Goal: Task Accomplishment & Management: Manage account settings

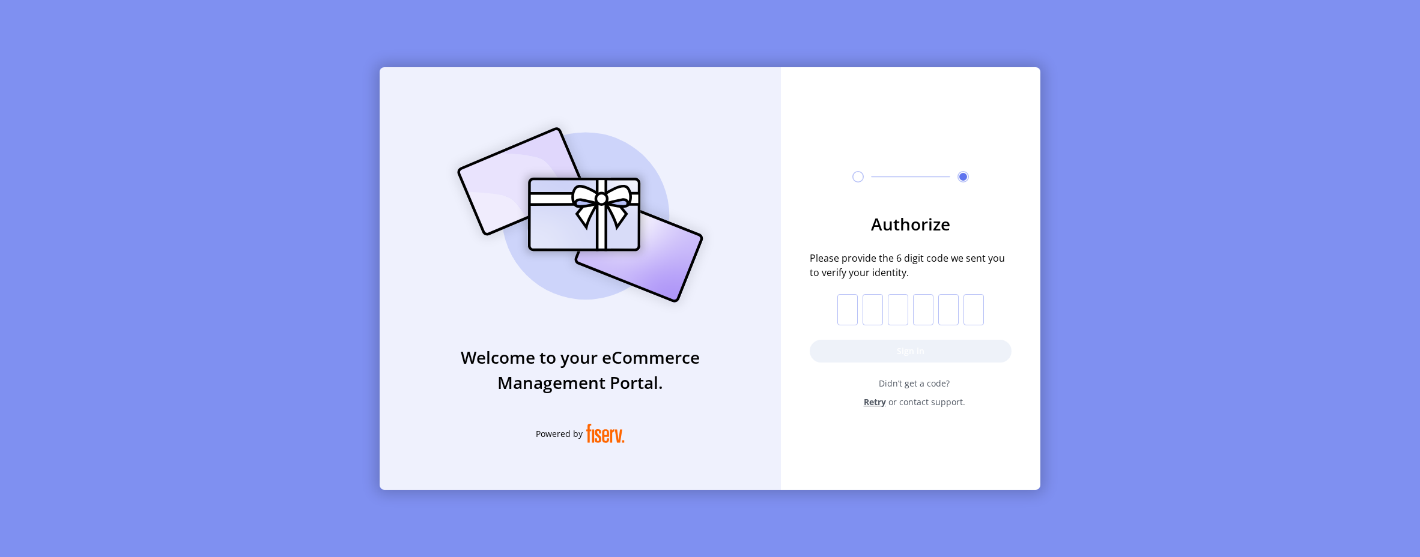
click at [847, 304] on input "text" at bounding box center [847, 309] width 20 height 31
paste input "*"
type input "*"
click at [861, 351] on button "Sign in" at bounding box center [911, 351] width 202 height 23
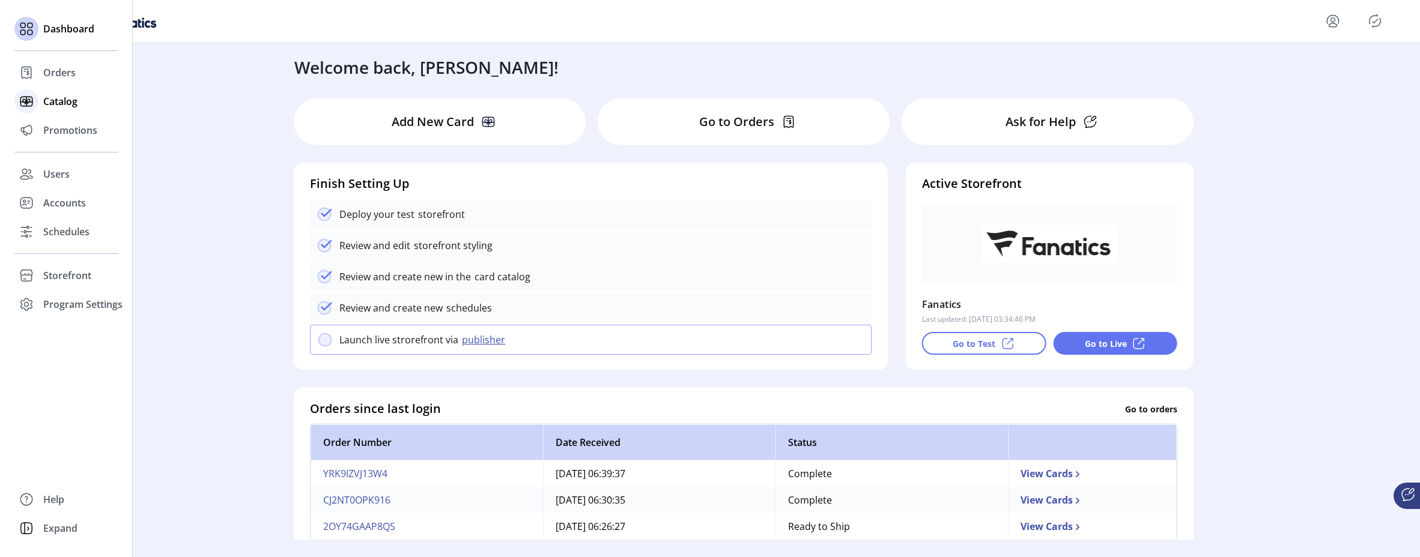
click at [55, 104] on span "Catalog" at bounding box center [60, 101] width 34 height 14
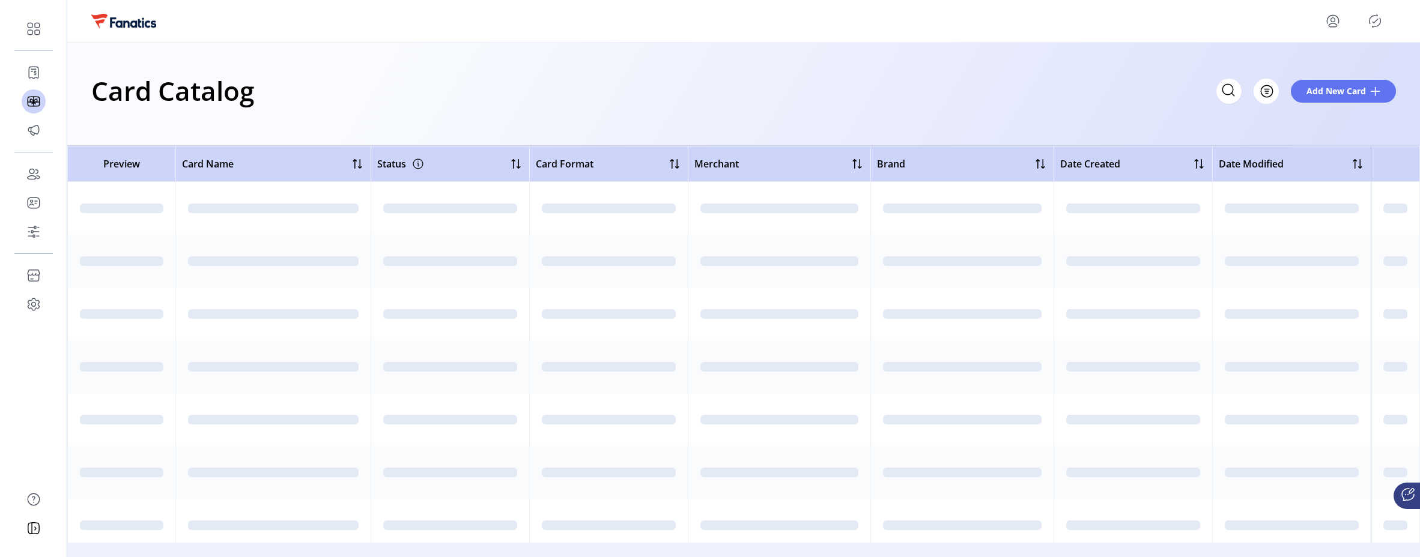
click at [957, 32] on div at bounding box center [743, 21] width 1352 height 43
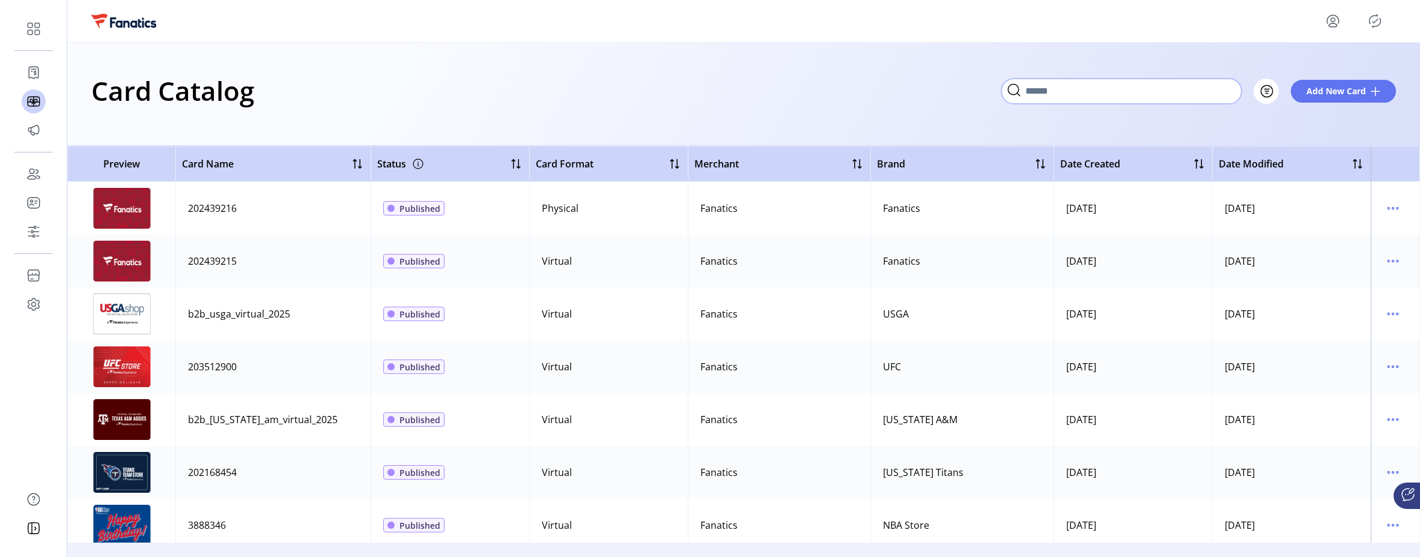
click at [1230, 92] on input "Search" at bounding box center [1121, 91] width 240 height 25
click at [124, 301] on img at bounding box center [122, 314] width 60 height 41
click at [1228, 86] on input "Search" at bounding box center [1121, 91] width 240 height 25
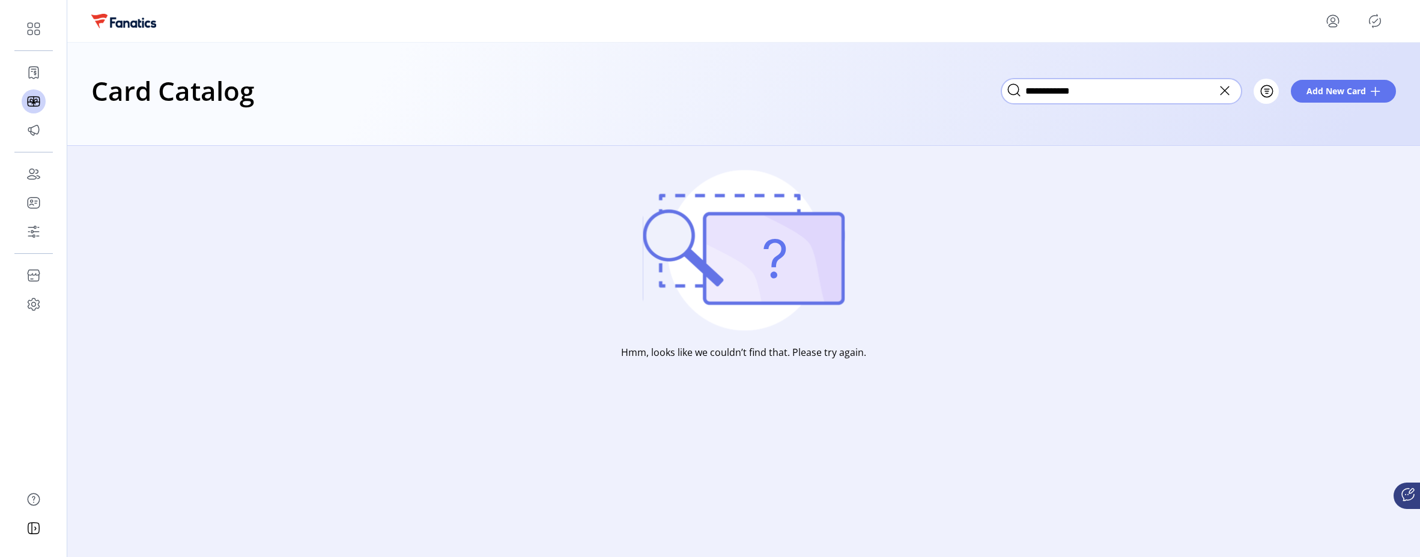
click at [1085, 95] on input "**********" at bounding box center [1121, 91] width 240 height 25
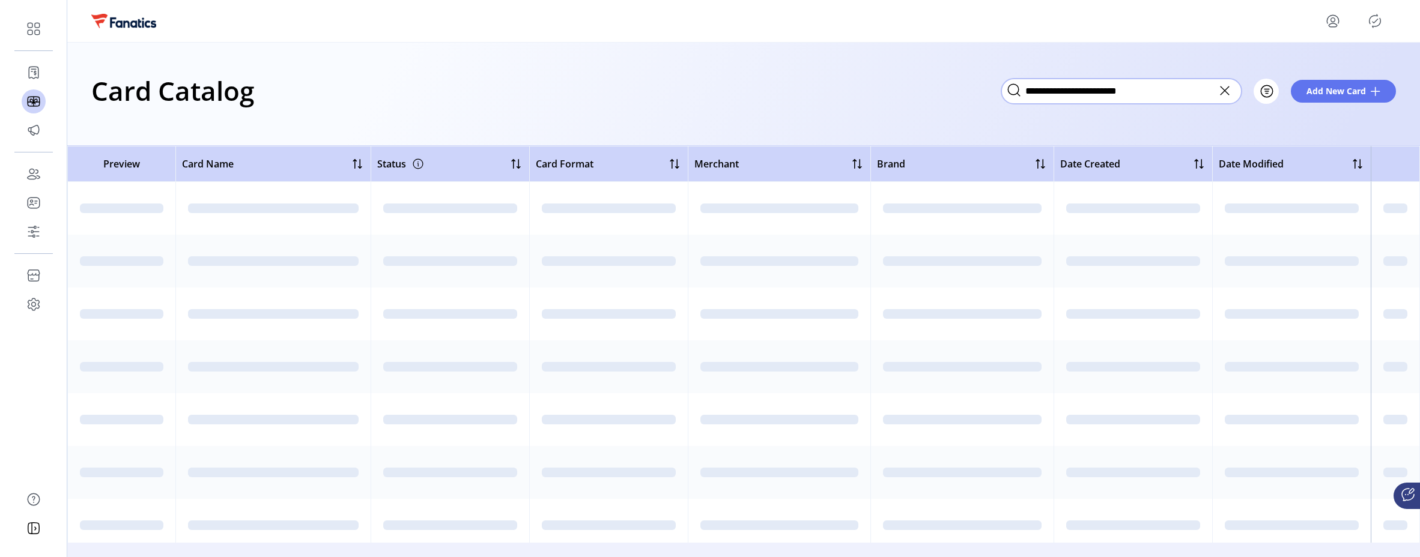
click at [1167, 86] on input "**********" at bounding box center [1121, 91] width 240 height 25
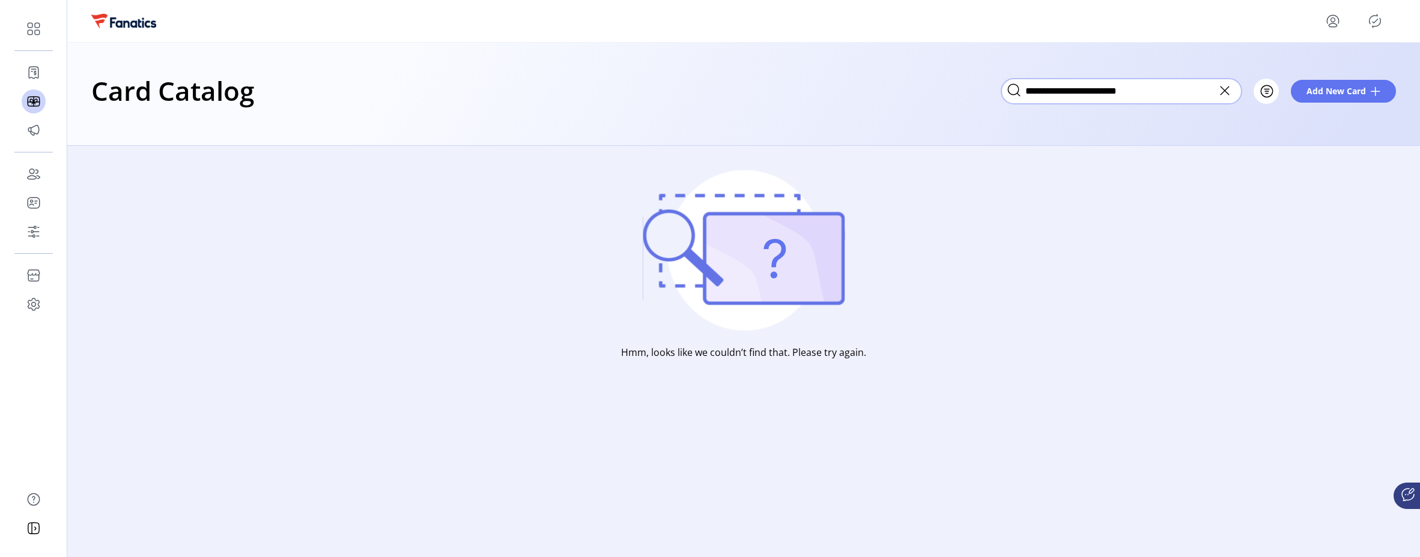
type input "**********"
click at [1051, 89] on input "**********" at bounding box center [1121, 91] width 240 height 25
paste input "*********"
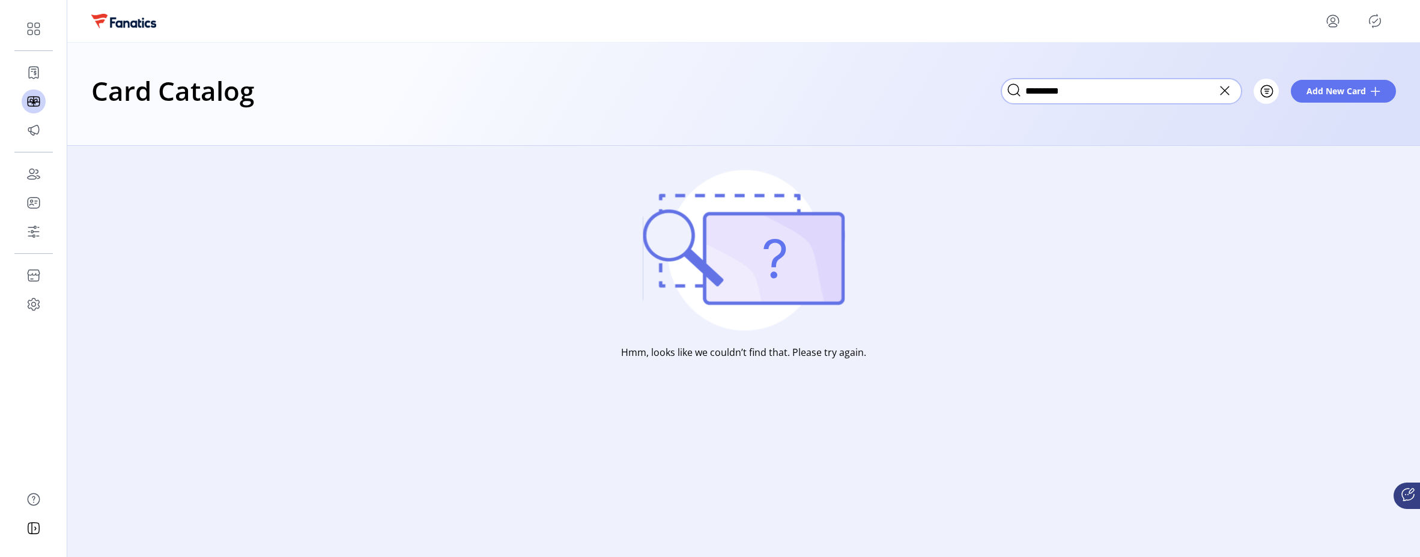
type input "*********"
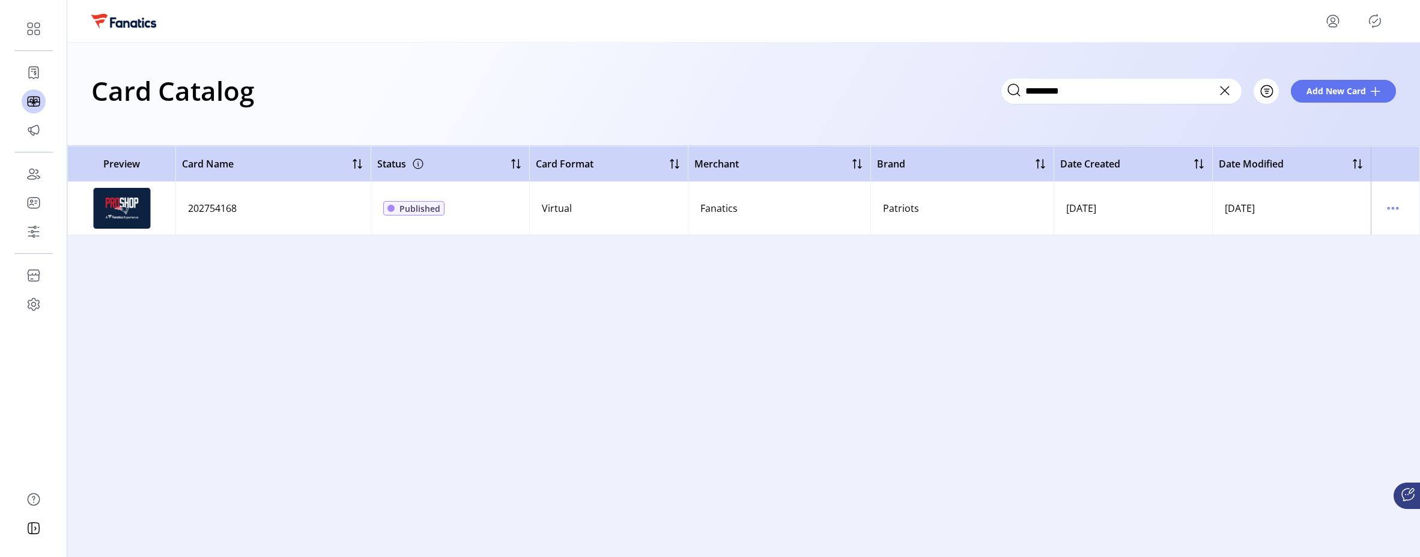
click at [1225, 96] on icon at bounding box center [1224, 90] width 19 height 19
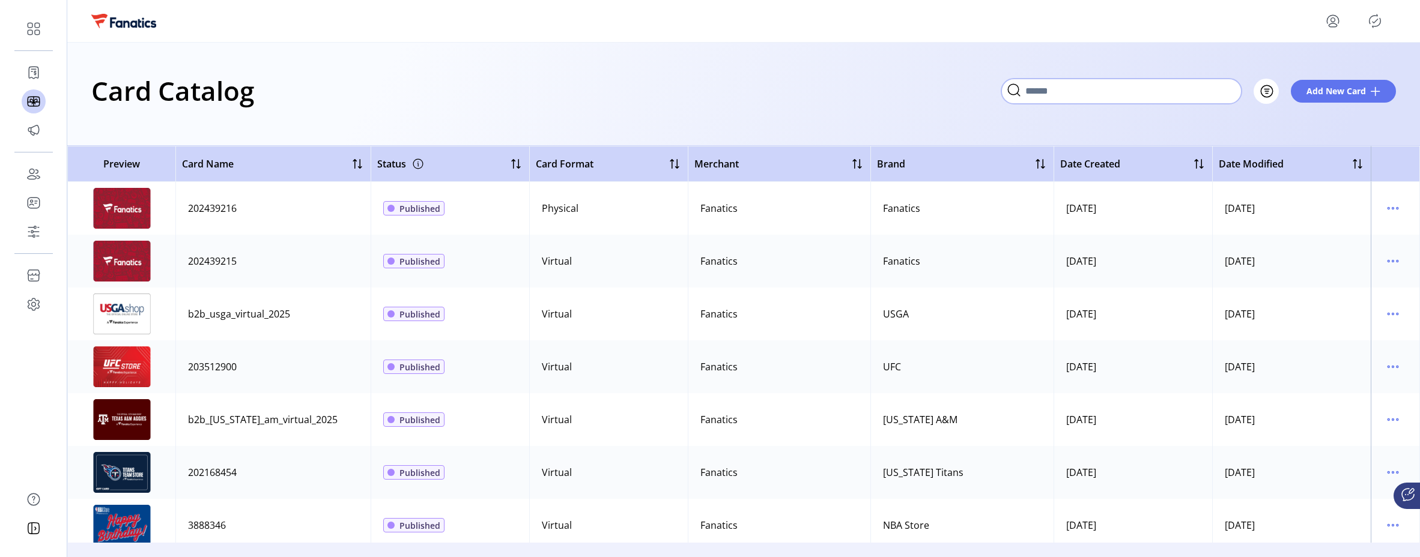
click at [1213, 82] on input "Search" at bounding box center [1121, 91] width 240 height 25
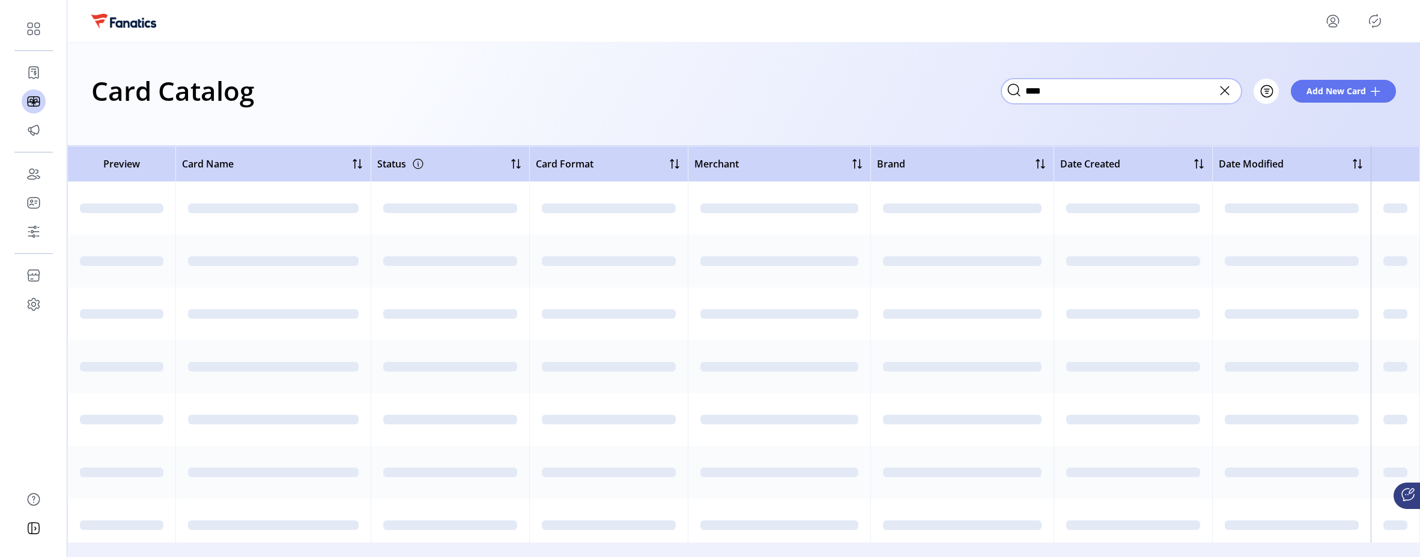
type input "****"
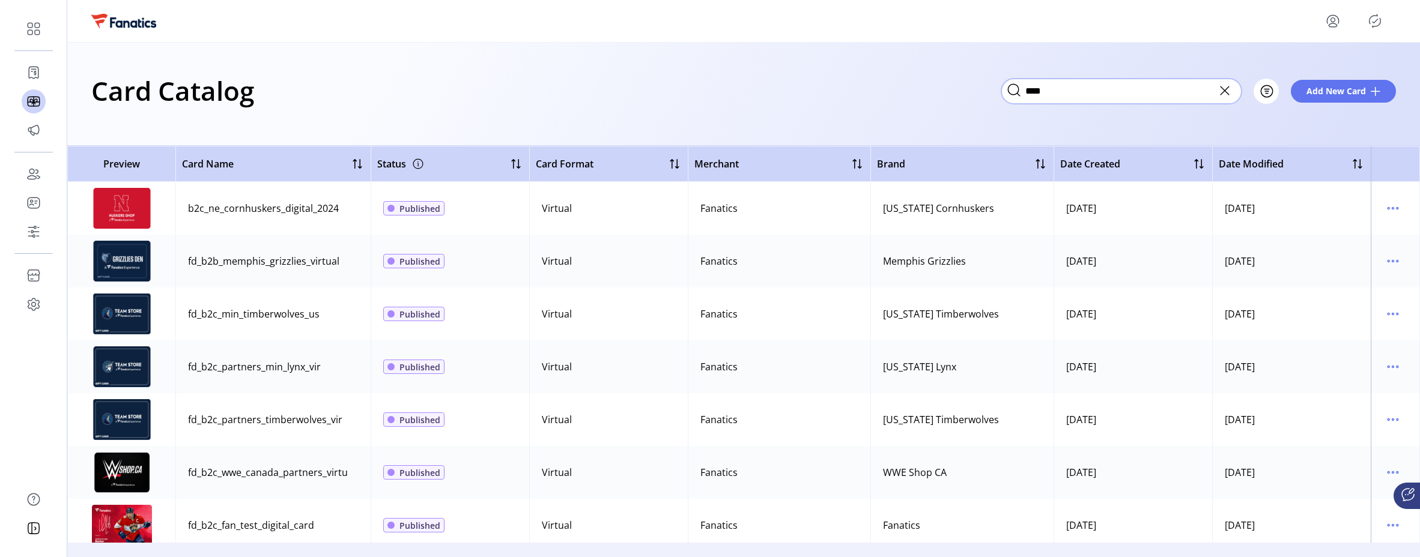
scroll to position [8, 0]
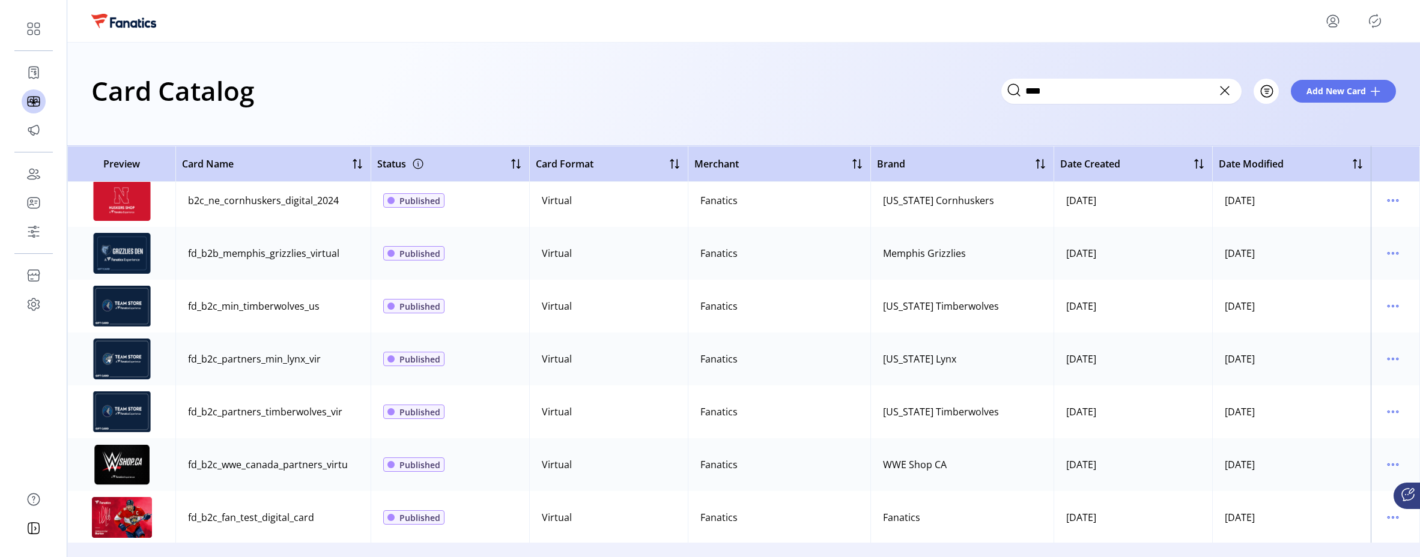
click at [267, 207] on div "b2c_ne_cornhuskers_digital_2024" at bounding box center [263, 200] width 151 height 14
drag, startPoint x: 343, startPoint y: 202, endPoint x: 200, endPoint y: 189, distance: 143.6
click at [200, 189] on td "b2c_ne_cornhuskers_digital_2024" at bounding box center [272, 200] width 195 height 53
copy div "b2c_ne_cornhuskers_digital_2024"
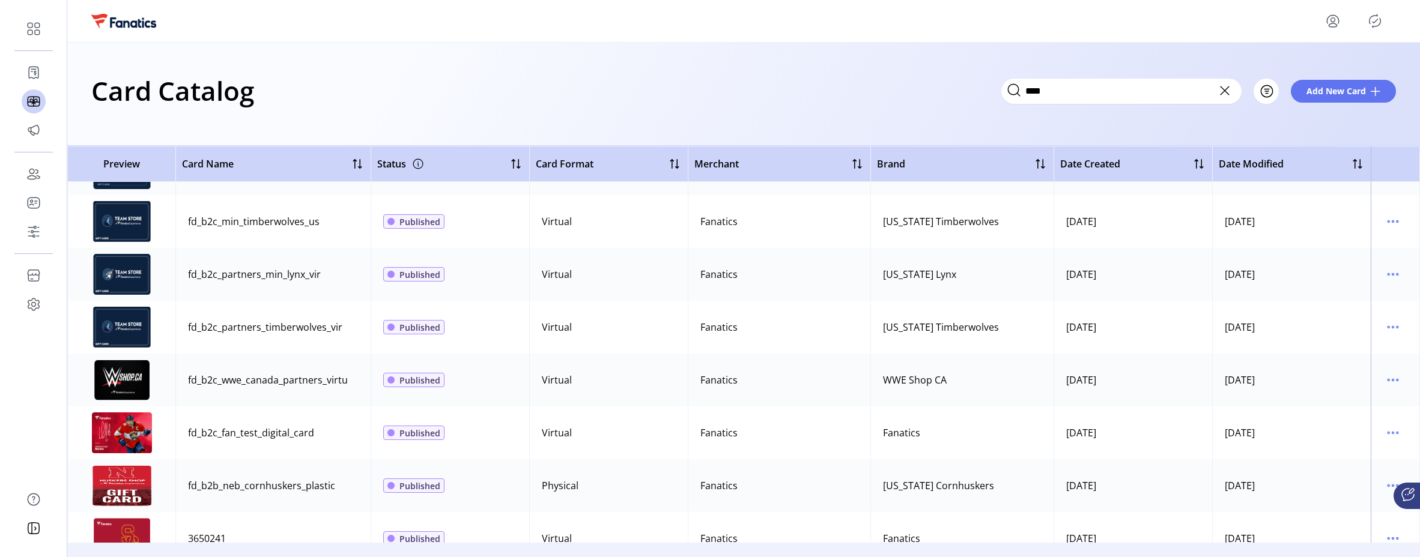
scroll to position [0, 0]
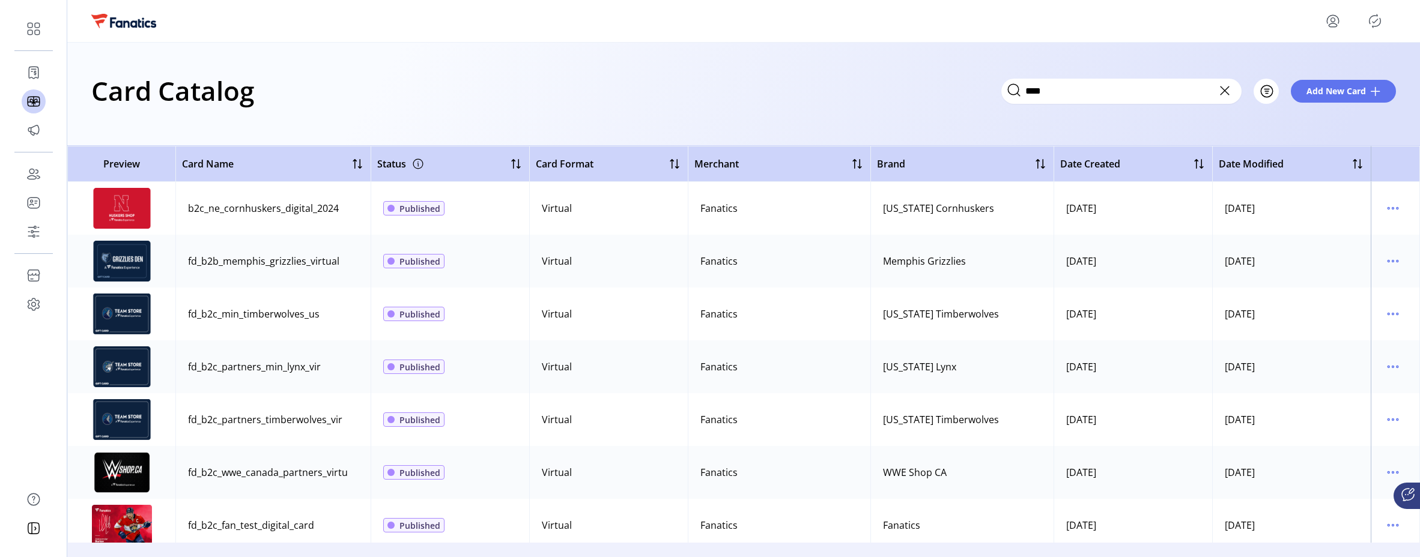
drag, startPoint x: 340, startPoint y: 261, endPoint x: 197, endPoint y: 247, distance: 143.5
click at [197, 247] on td "fd_b2b_memphis_grizzlies_virtual" at bounding box center [272, 261] width 195 height 53
copy div "fd_b2b_memphis_grizzlies_virtual"
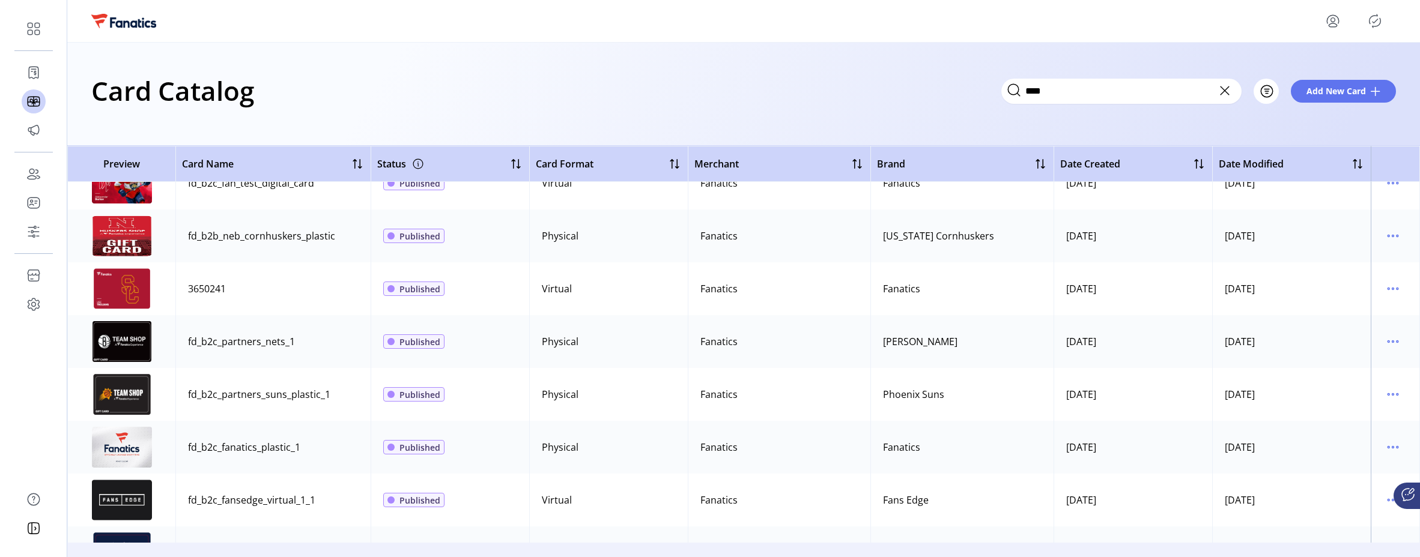
scroll to position [380, 0]
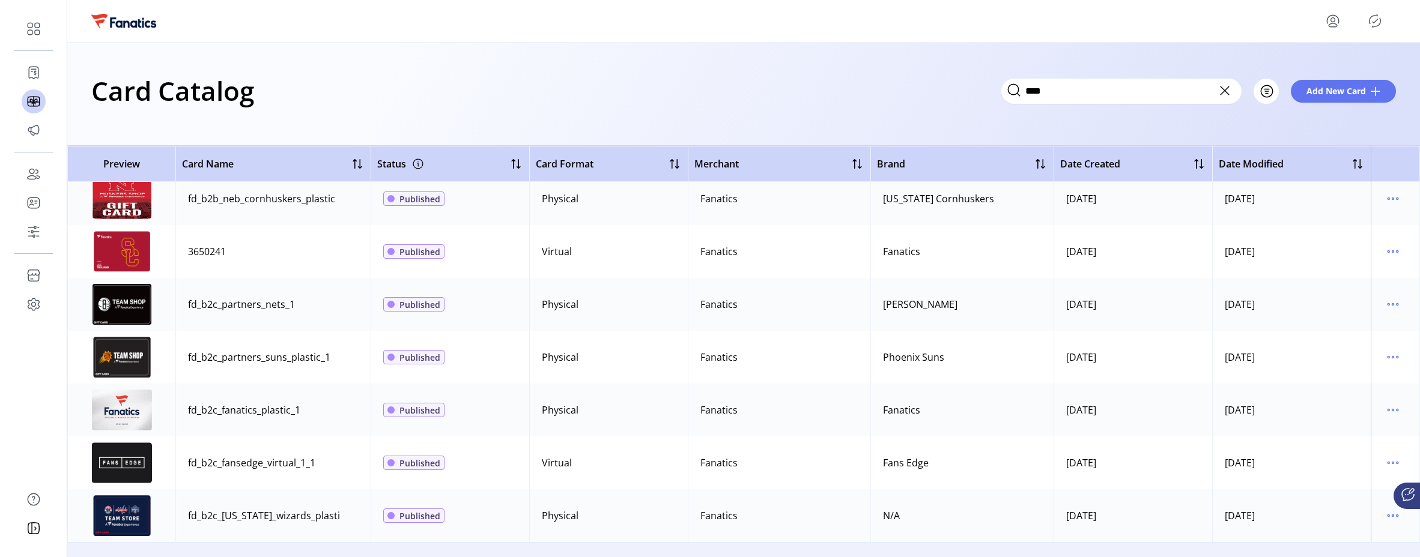
click at [344, 131] on div "Card Catalog **** Filter Add New Card" at bounding box center [743, 94] width 1352 height 103
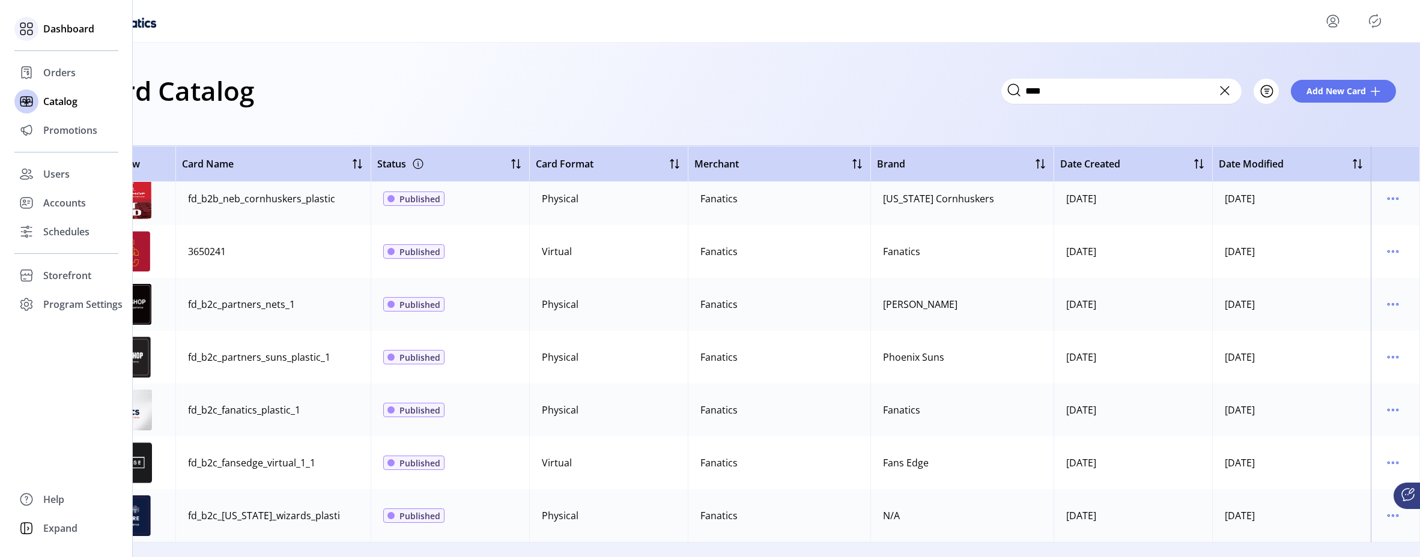
click at [39, 29] on div "Dashboard" at bounding box center [66, 28] width 104 height 29
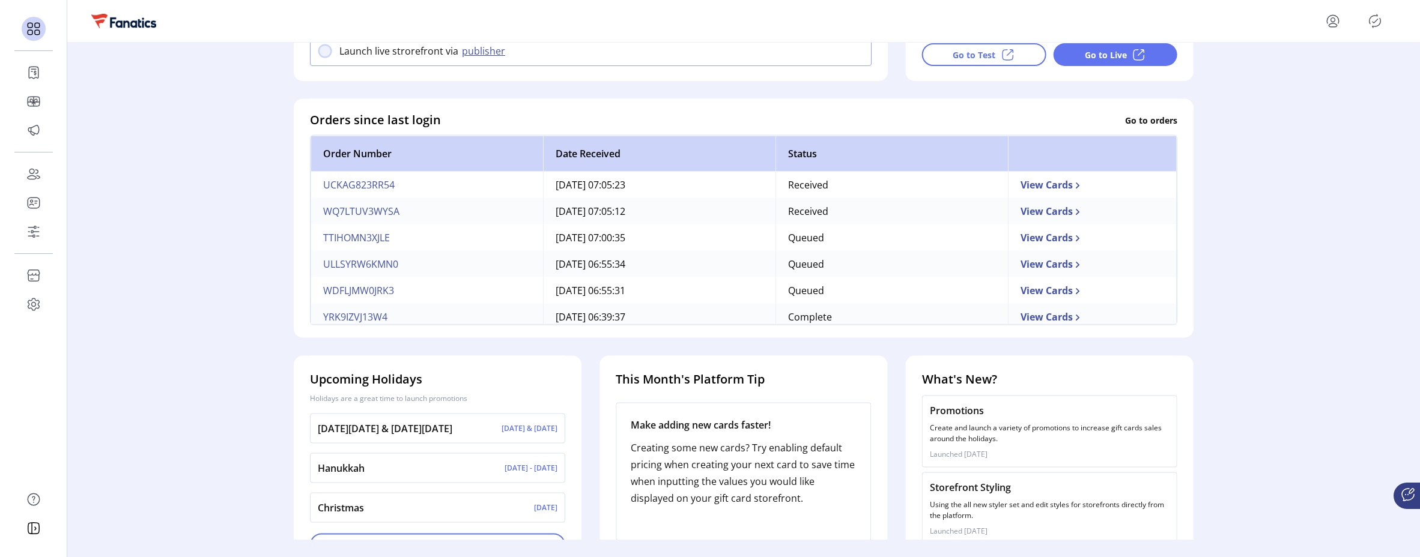
scroll to position [322, 0]
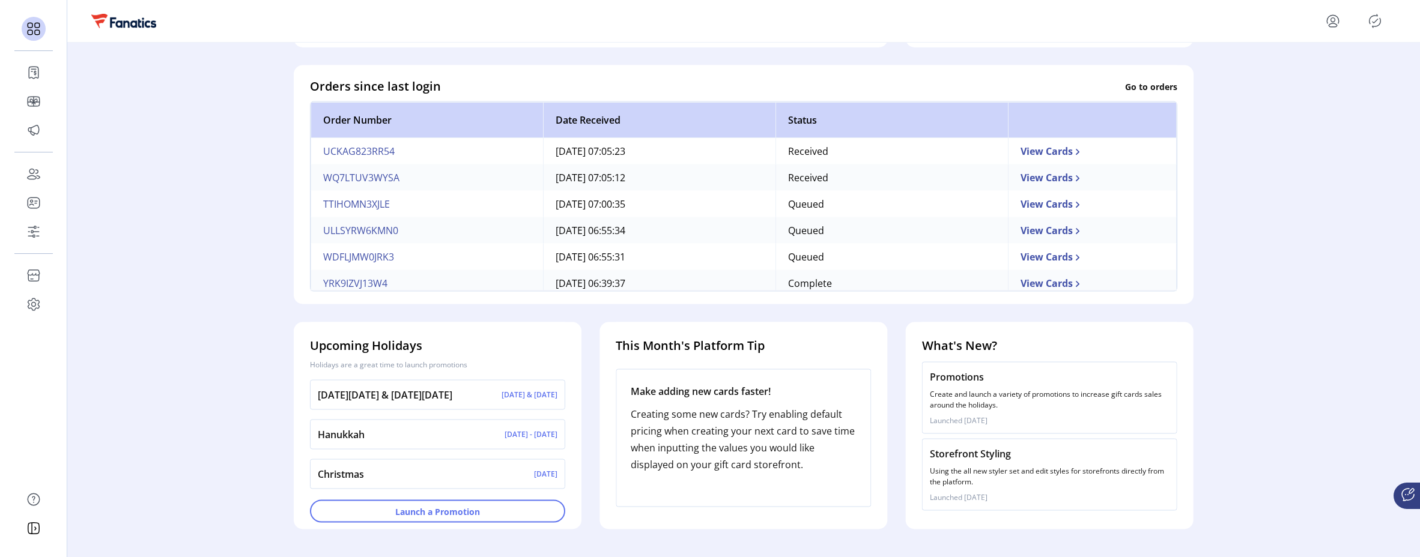
click at [840, 350] on h4 "This Month's Platform Tip" at bounding box center [743, 346] width 255 height 18
click at [822, 348] on h4 "This Month's Platform Tip" at bounding box center [743, 346] width 255 height 18
drag, startPoint x: 813, startPoint y: 403, endPoint x: 817, endPoint y: 475, distance: 72.2
click at [817, 475] on div "Make adding new cards faster! Creating some new cards? Try enabling default pri…" at bounding box center [743, 438] width 255 height 138
drag, startPoint x: 1008, startPoint y: 346, endPoint x: 998, endPoint y: 375, distance: 31.1
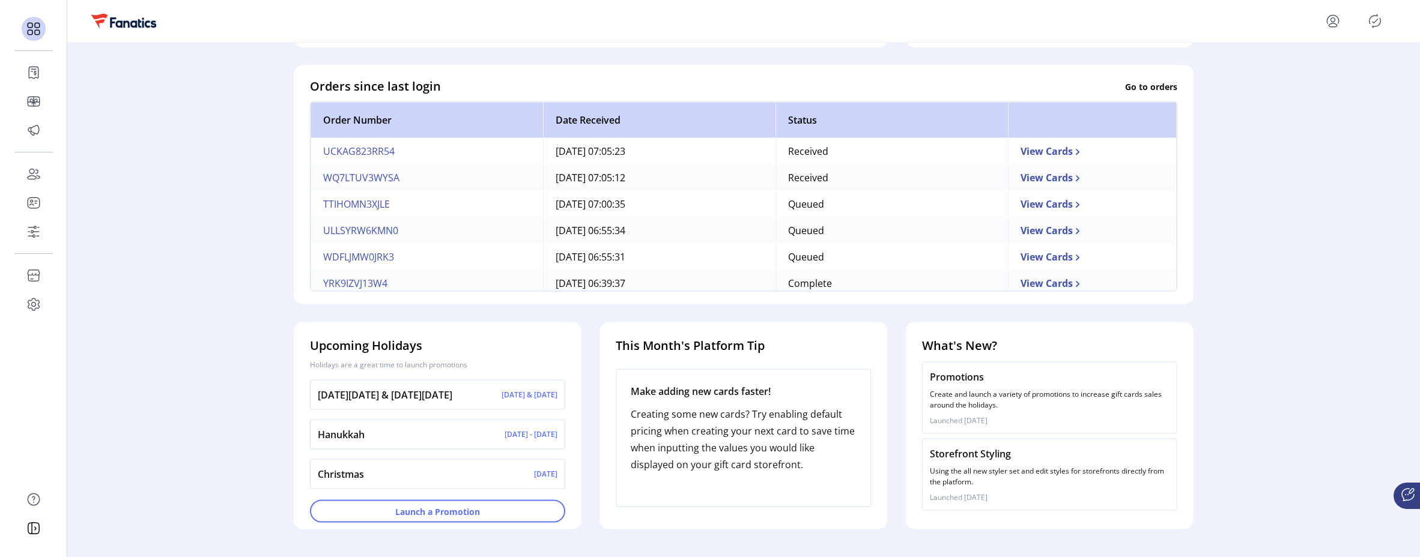
click at [998, 375] on div "What's New? Promotions Create and launch a variety of promotions to increase gi…" at bounding box center [1050, 416] width 270 height 189
drag, startPoint x: 465, startPoint y: 348, endPoint x: 441, endPoint y: 407, distance: 63.8
click at [441, 407] on div "Upcoming Holidays Holidays are a great time to launch promotions [DATE][DATE] &…" at bounding box center [438, 416] width 270 height 189
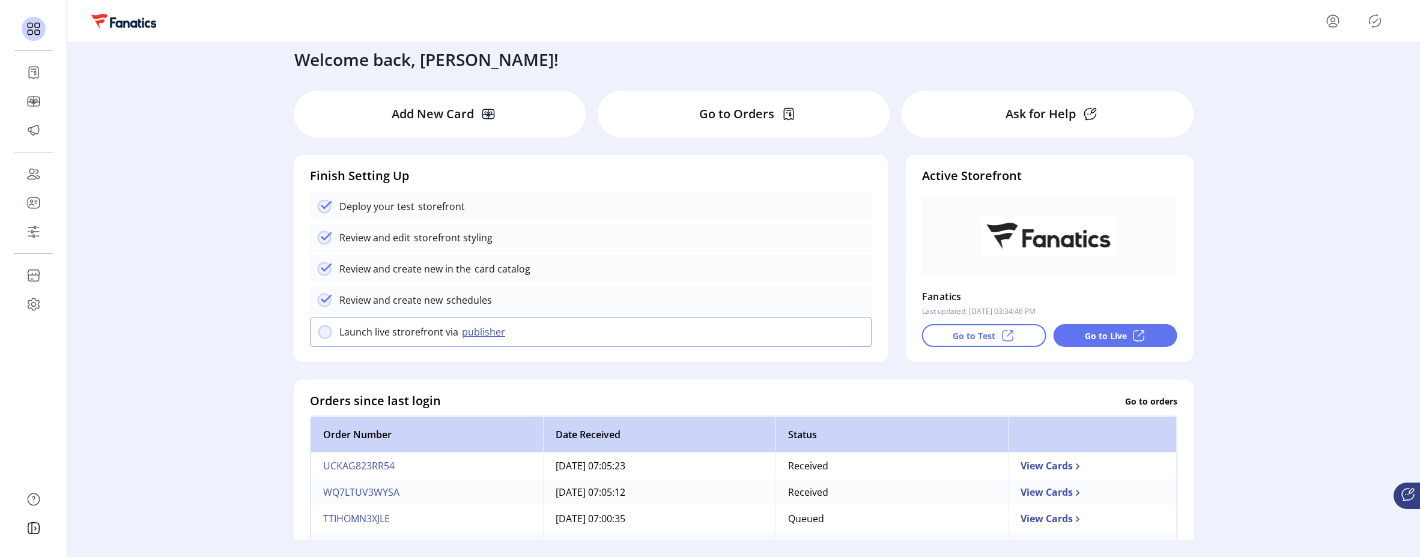
scroll to position [0, 0]
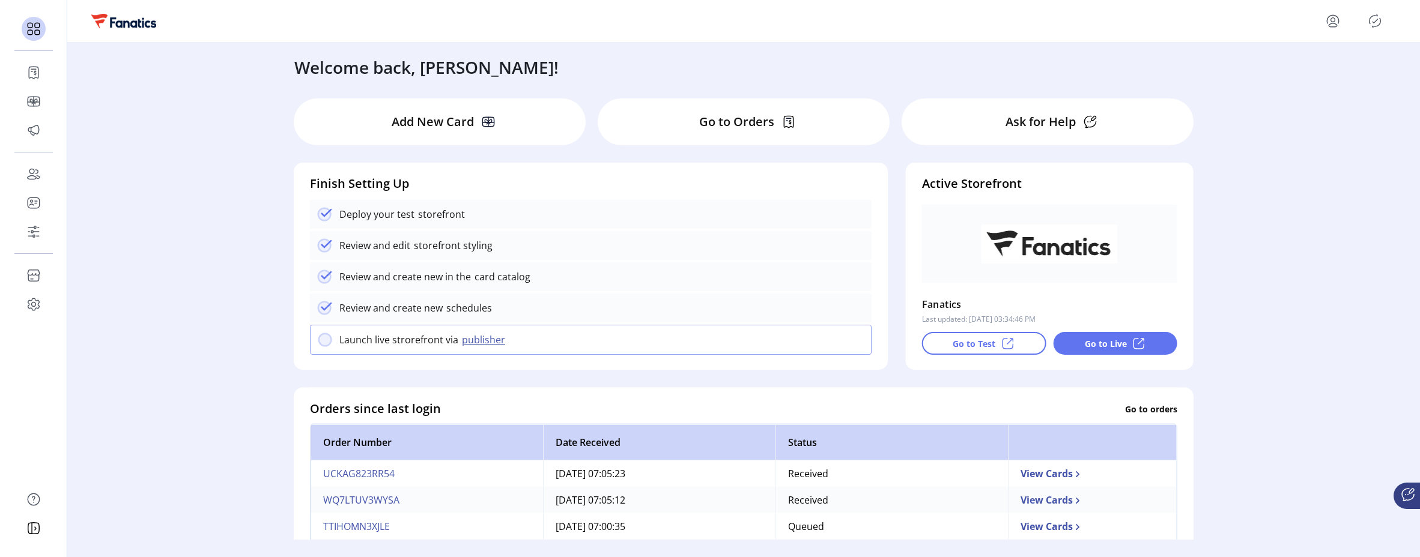
click at [1332, 23] on icon "menu" at bounding box center [1332, 25] width 8 height 4
click at [1314, 41] on link "Profile" at bounding box center [1289, 49] width 104 height 19
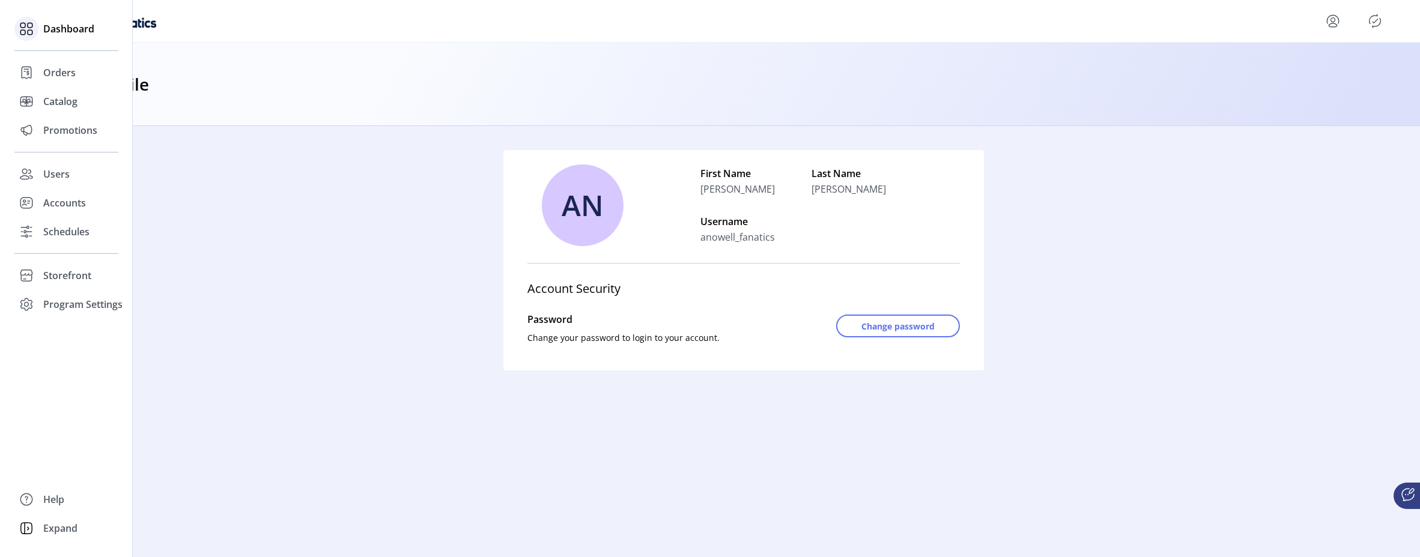
click at [76, 31] on span "Dashboard" at bounding box center [68, 29] width 51 height 14
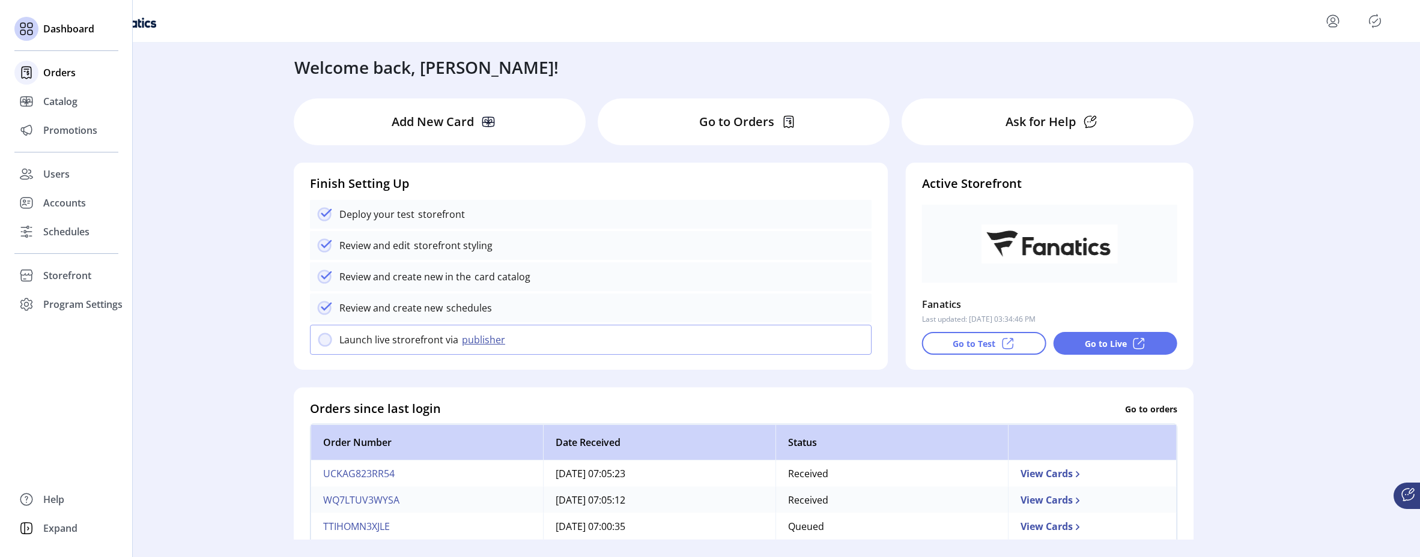
click at [52, 73] on span "Orders" at bounding box center [59, 72] width 32 height 14
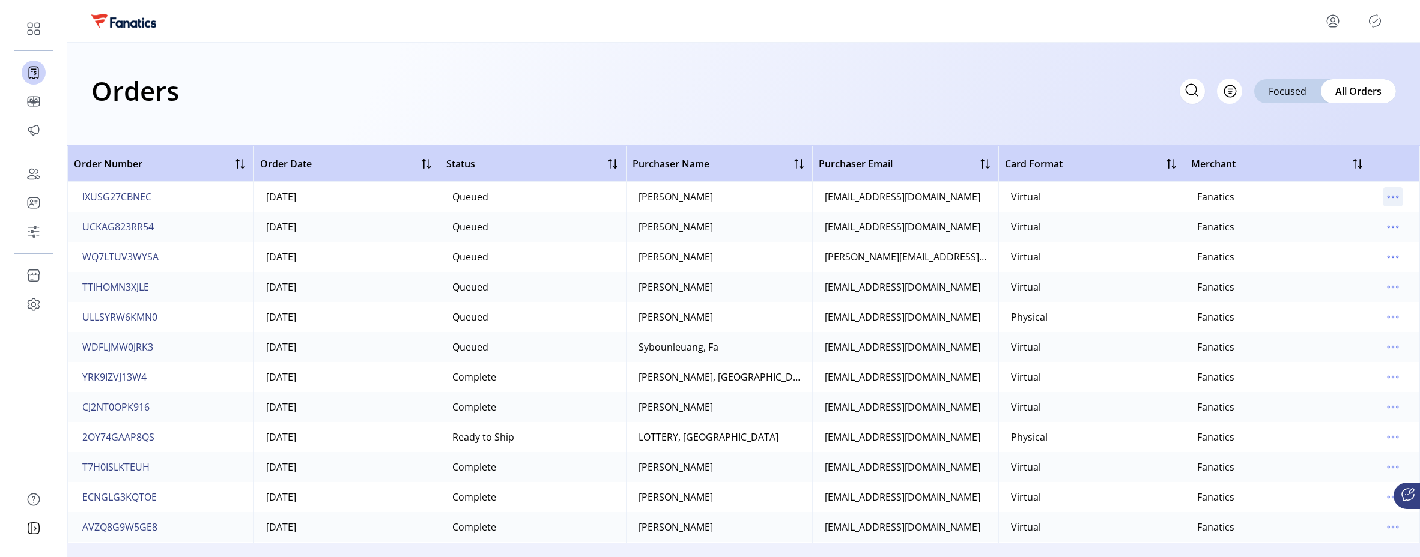
click at [1392, 198] on icon "menu" at bounding box center [1393, 197] width 2 height 2
click at [608, 102] on div "Orders Filter Focused All Orders" at bounding box center [743, 91] width 1304 height 42
click at [1390, 255] on icon "menu" at bounding box center [1392, 256] width 19 height 19
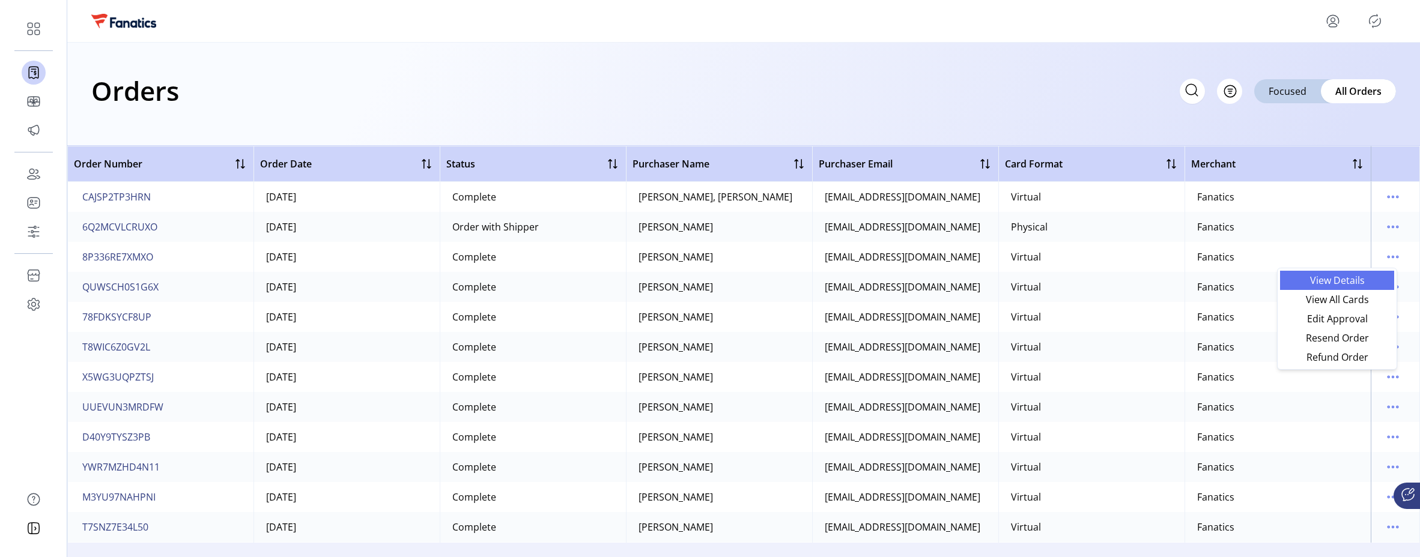
click at [1346, 282] on span "View Details" at bounding box center [1337, 281] width 100 height 10
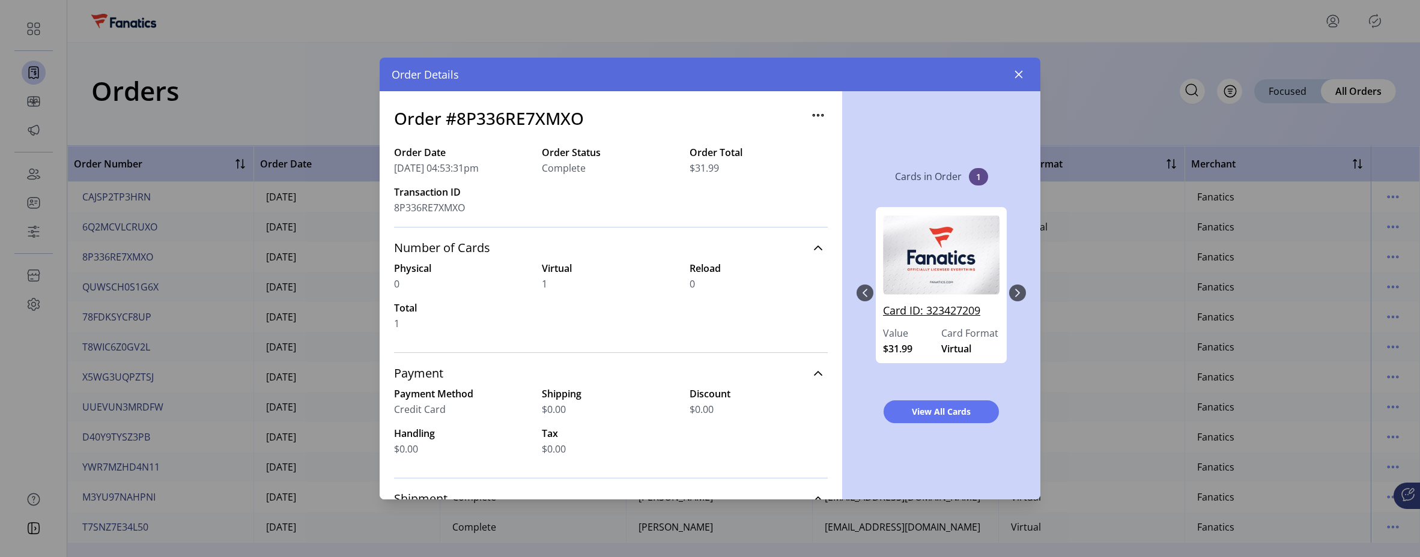
click at [955, 315] on link "Card ID: 323427209" at bounding box center [941, 314] width 117 height 23
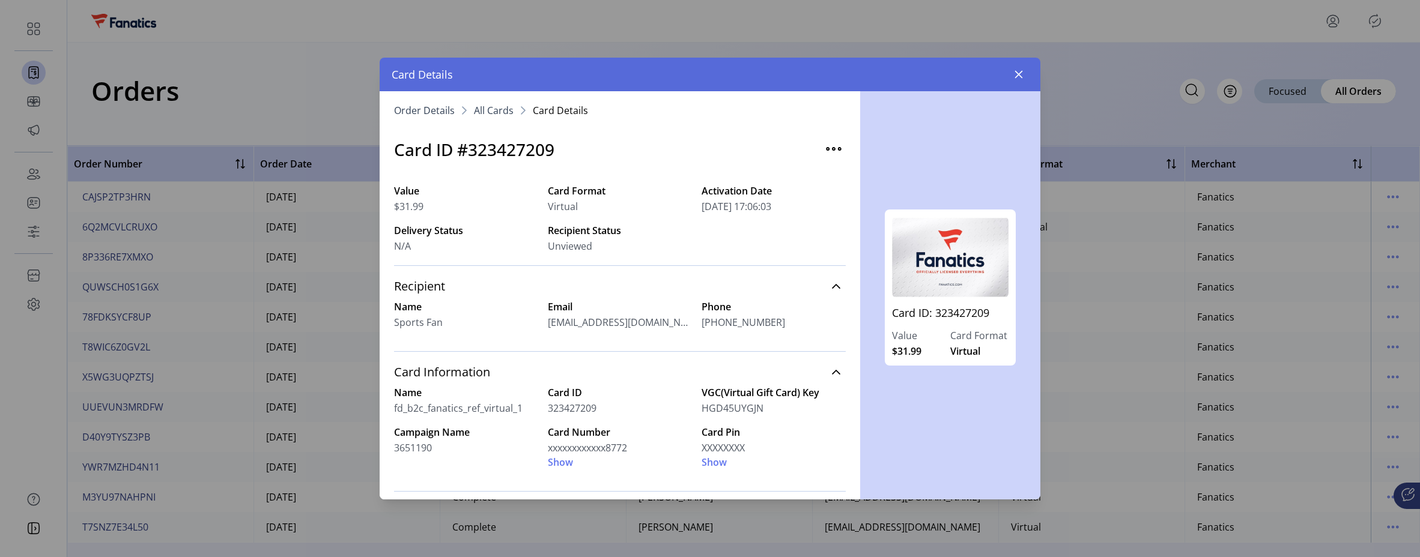
click at [521, 147] on h3 "Card ID #323427209" at bounding box center [474, 149] width 160 height 25
copy h3 "323427209"
click at [1019, 70] on icon "button" at bounding box center [1019, 75] width 10 height 10
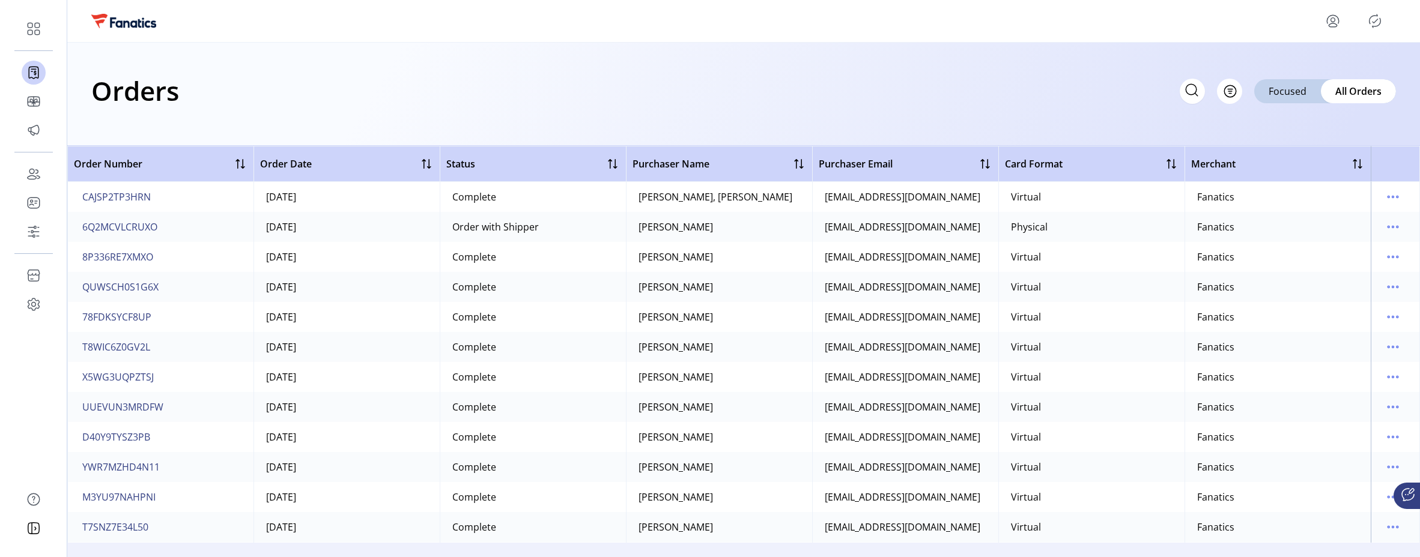
click at [1191, 90] on icon at bounding box center [1191, 89] width 19 height 19
paste input "*********"
type input "*********"
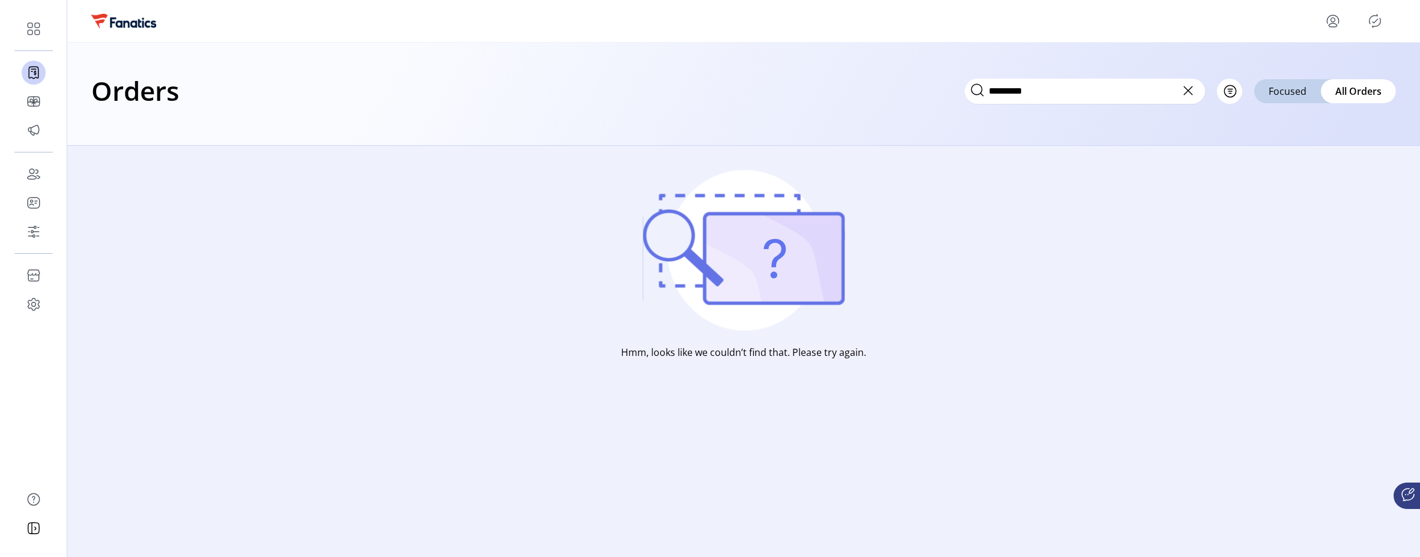
click at [1191, 89] on icon at bounding box center [1187, 90] width 19 height 19
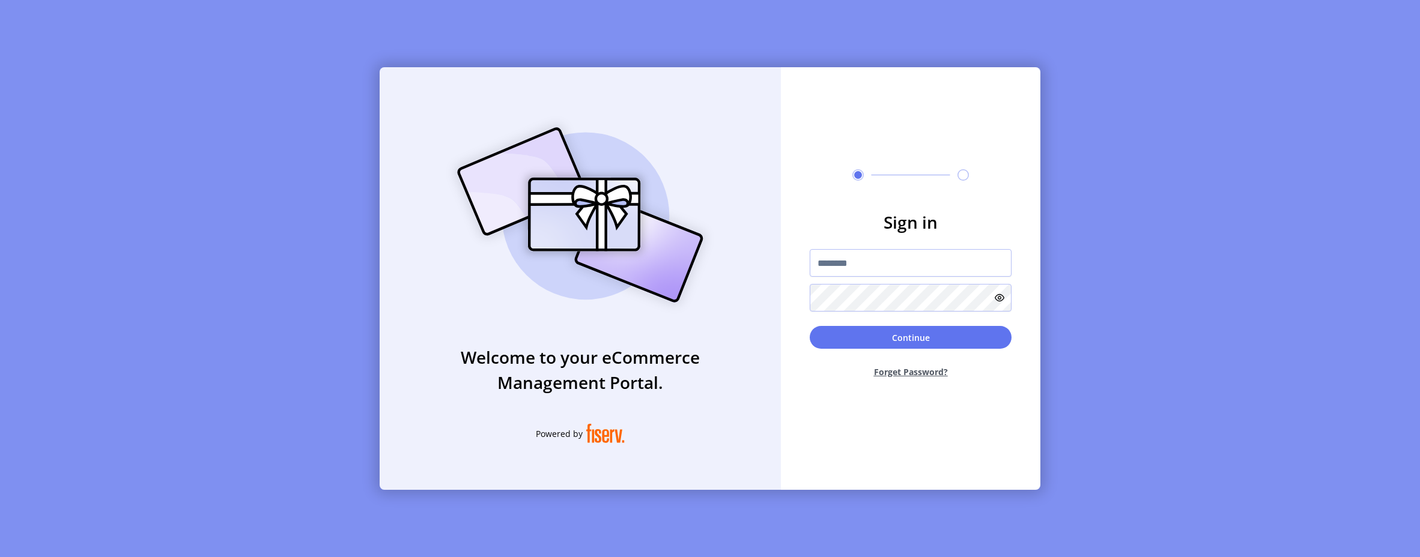
type input "**********"
